Goal: Task Accomplishment & Management: Use online tool/utility

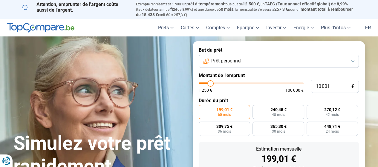
type input "11 000"
type input "11000"
type input "12 000"
type input "12000"
type input "12 250"
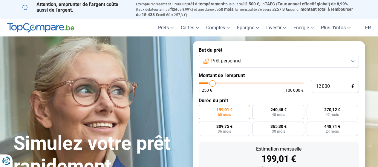
type input "12250"
type input "12 500"
type input "12500"
type input "12 750"
type input "12750"
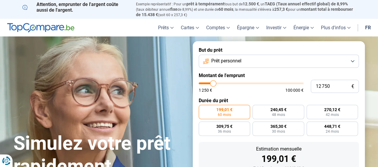
type input "13 500"
type input "13500"
type input "14 500"
type input "14500"
type input "15 000"
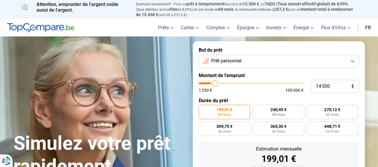
type input "15000"
type input "15 250"
type input "15250"
type input "16 000"
type input "16000"
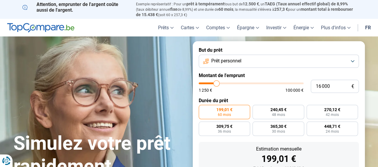
type input "16 500"
type input "16500"
type input "17 000"
type input "17000"
type input "17 500"
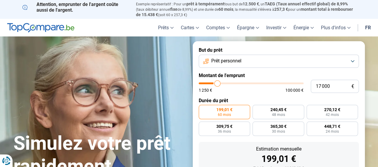
type input "17500"
type input "18 250"
type input "18250"
type input "18 750"
type input "18750"
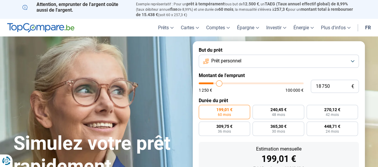
type input "19 000"
type input "19000"
type input "19 750"
type input "19750"
type input "20 000"
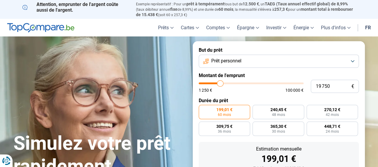
type input "20000"
type input "21 000"
type input "21000"
type input "21 250"
type input "21250"
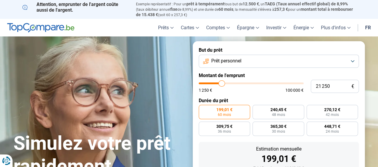
type input "19 750"
type input "19750"
type input "17 750"
type input "17750"
type input "17 500"
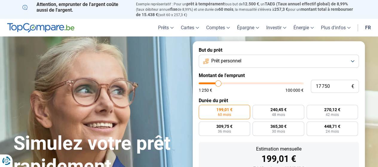
type input "17500"
type input "16 500"
type input "16500"
type input "16 000"
type input "16000"
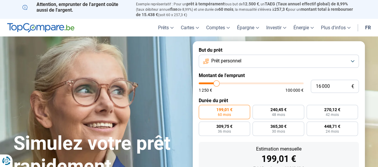
type input "15 750"
type input "15750"
type input "15 500"
type input "15500"
type input "15 250"
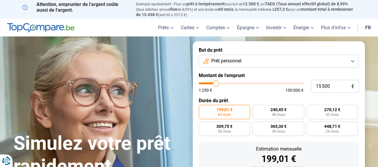
type input "15250"
type input "15 000"
type input "15000"
type input "14 750"
type input "14750"
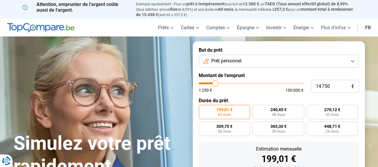
type input "14 000"
type input "14000"
type input "13 500"
type input "13500"
type input "13 250"
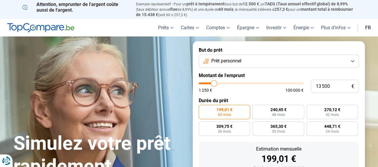
type input "13250"
type input "13 000"
type input "13000"
type input "12 750"
type input "12750"
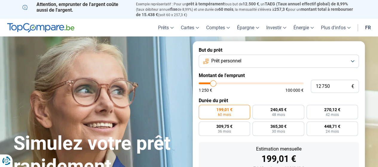
type input "12 500"
type input "12500"
type input "12 000"
type input "12000"
type input "11 500"
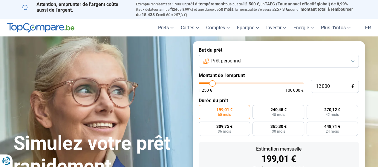
type input "11500"
type input "11 250"
type input "11250"
type input "11 000"
type input "11000"
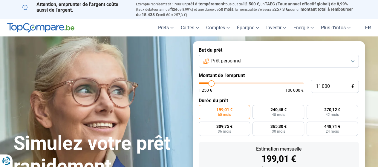
type input "10 500"
type input "10500"
click at [211, 84] on input "range" at bounding box center [251, 83] width 105 height 2
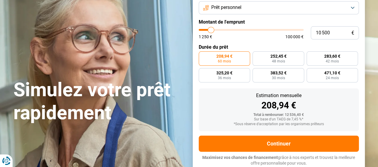
scroll to position [54, 0]
